Goal: Navigation & Orientation: Find specific page/section

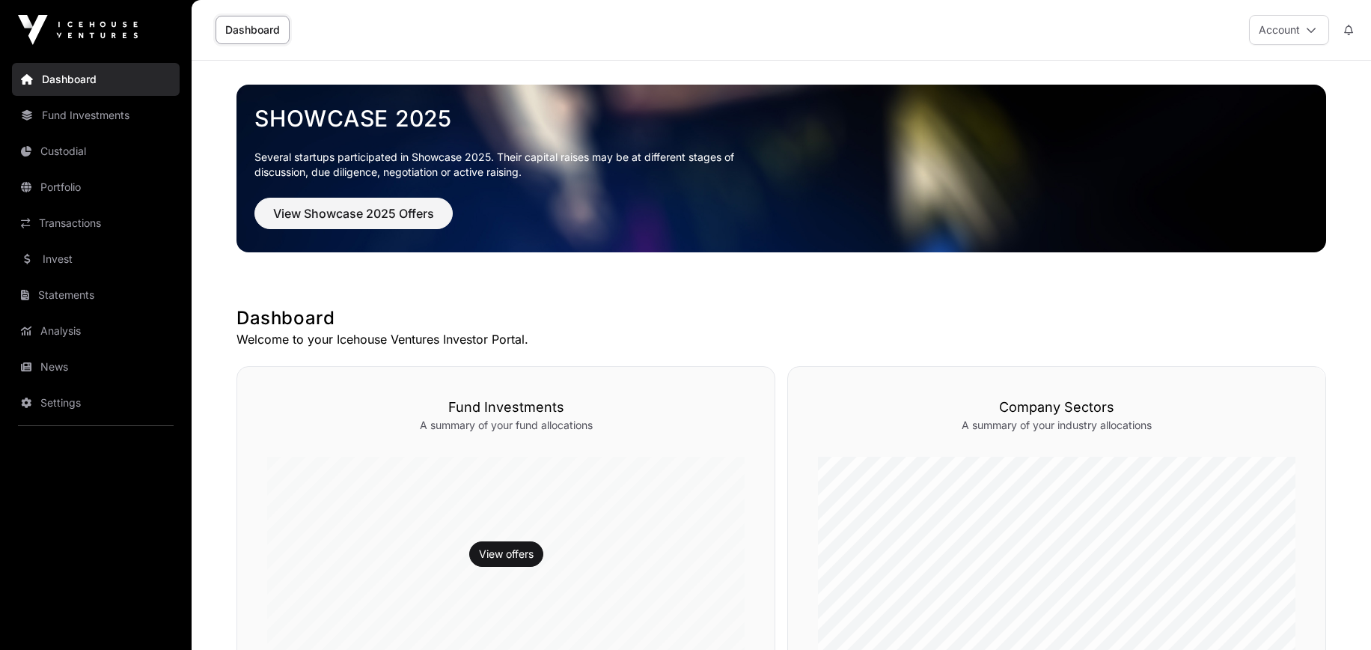
click at [89, 228] on link "Transactions" at bounding box center [96, 223] width 168 height 33
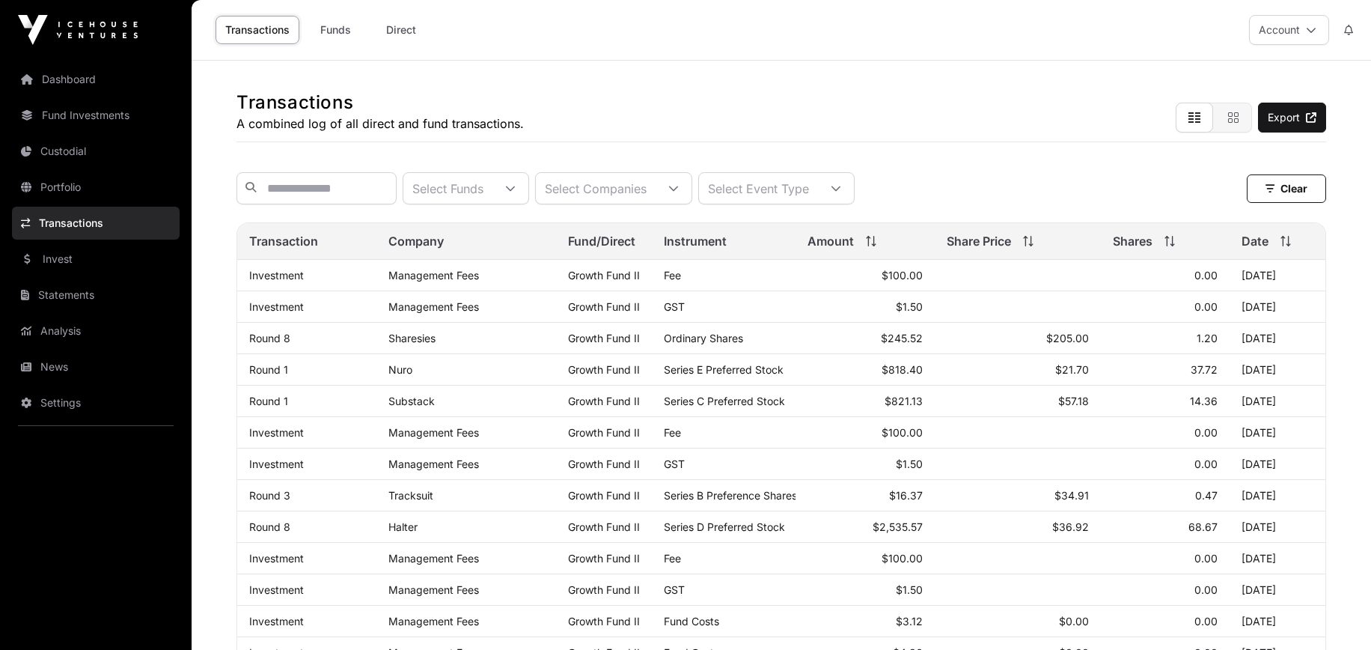
click at [86, 260] on link "Invest" at bounding box center [96, 259] width 168 height 33
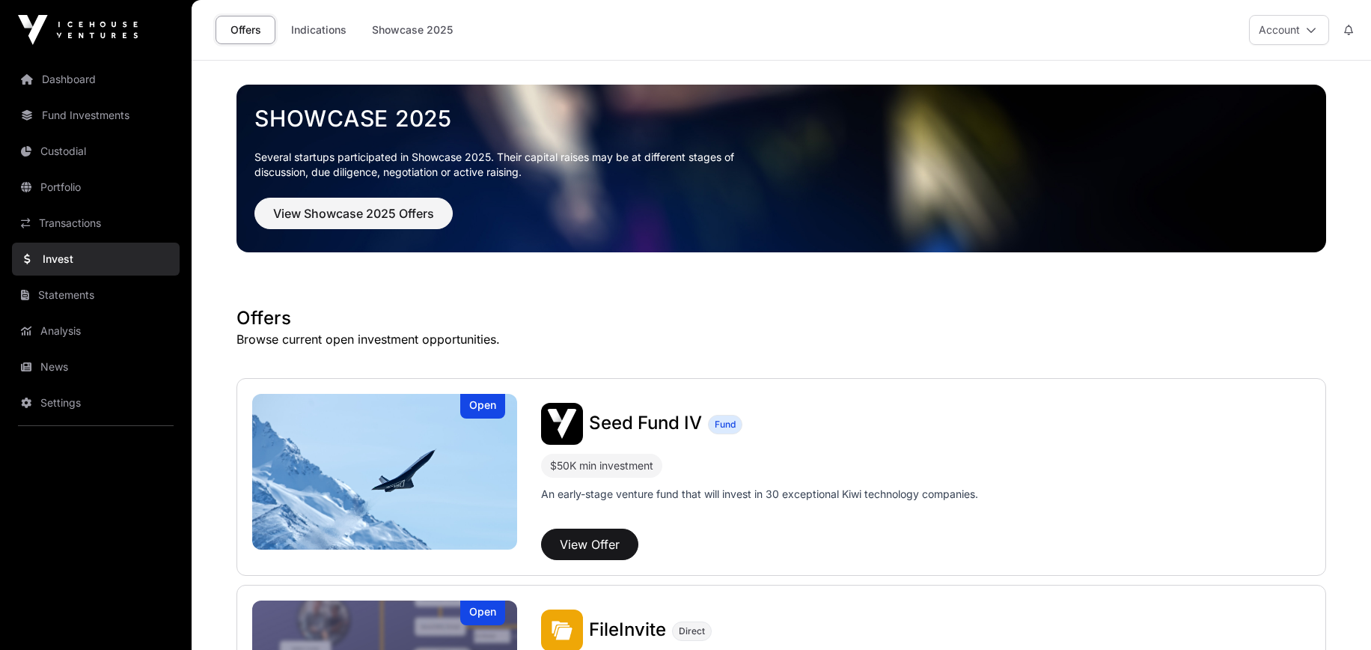
click at [77, 366] on link "News" at bounding box center [96, 366] width 168 height 33
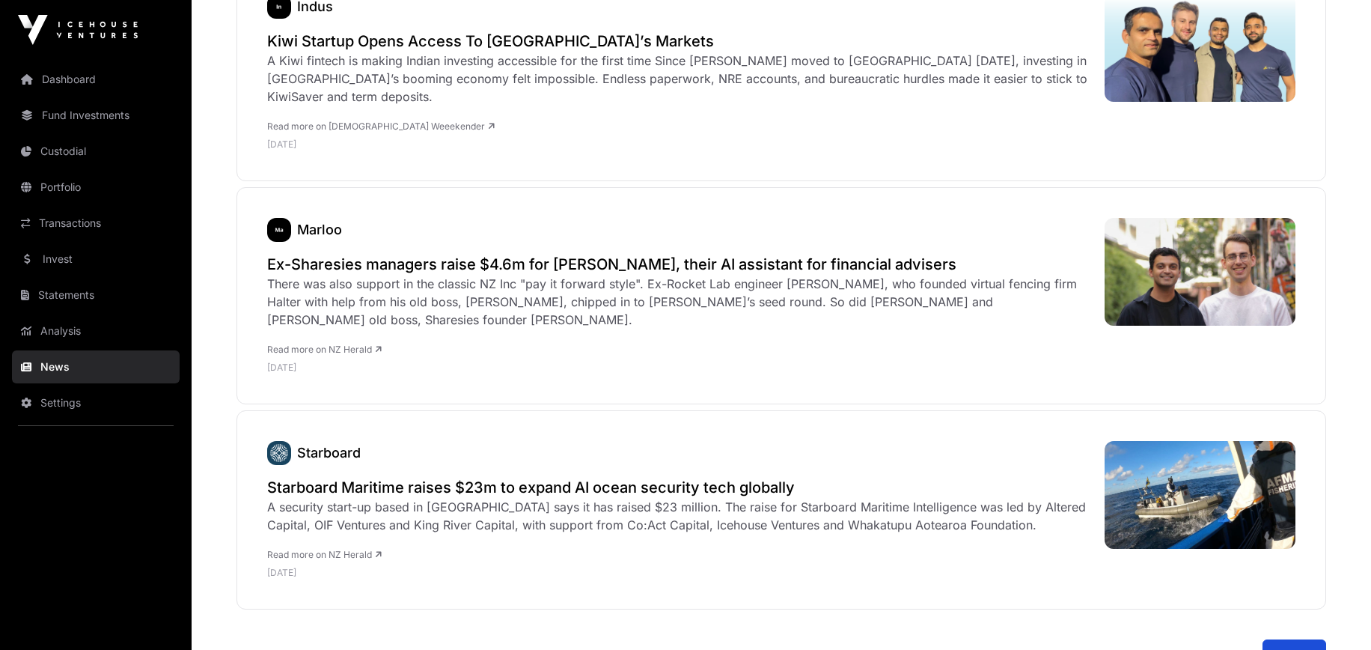
scroll to position [6117, 0]
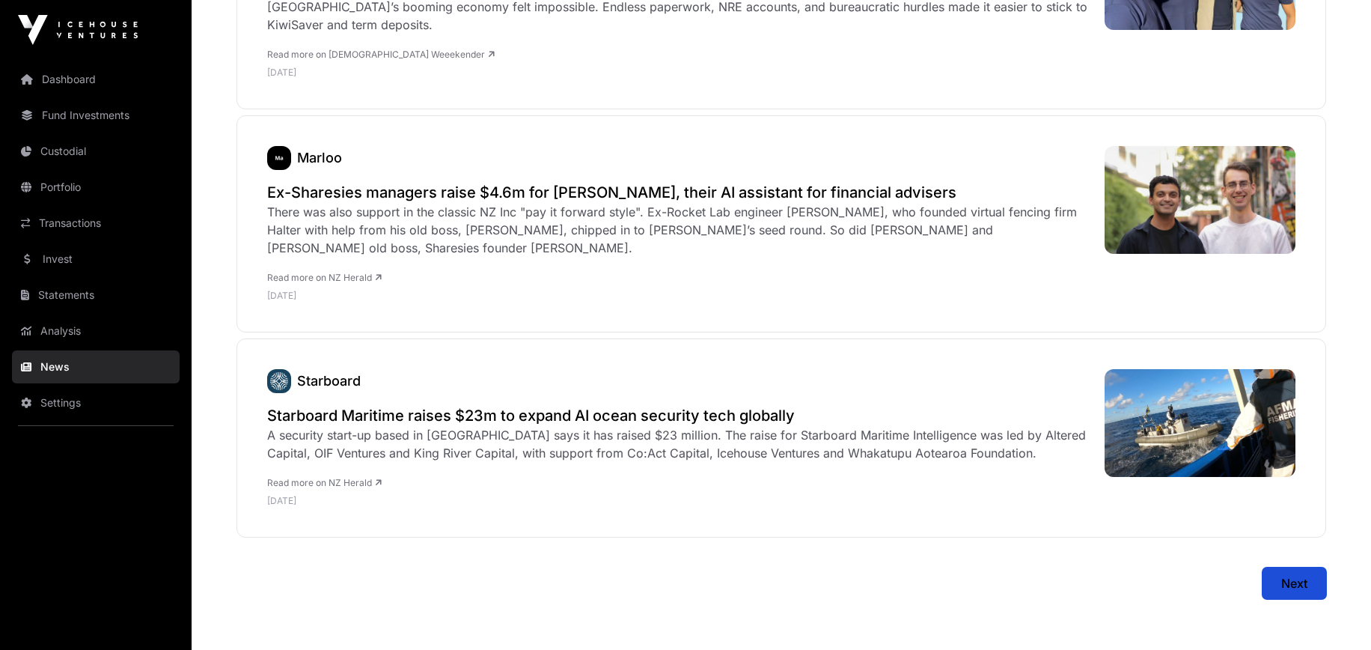
click at [1298, 567] on button "Next" at bounding box center [1295, 582] width 64 height 31
